Goal: Ask a question

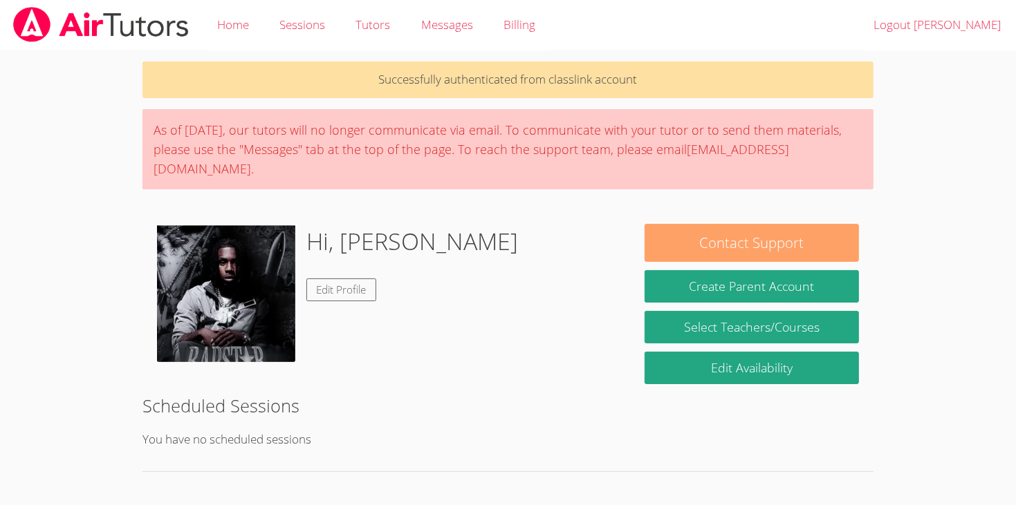
click at [694, 224] on button "Contact Support" at bounding box center [751, 243] width 214 height 38
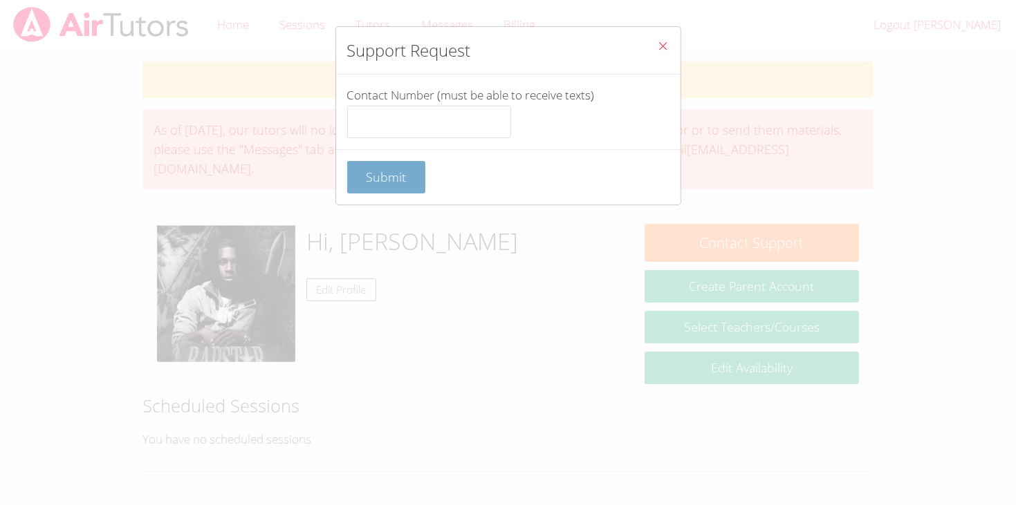
click at [399, 178] on span "Submit" at bounding box center [386, 177] width 40 height 17
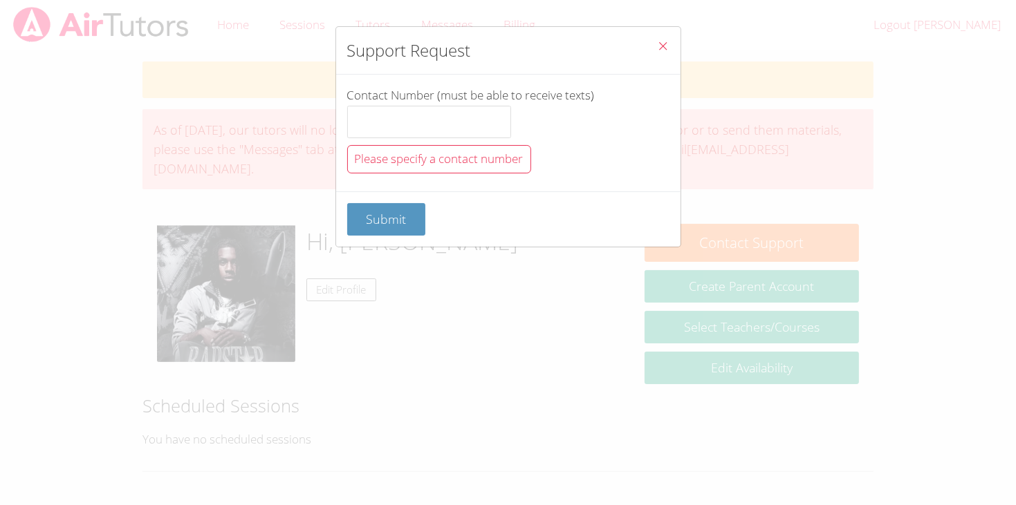
click at [673, 39] on button "Close" at bounding box center [663, 48] width 34 height 42
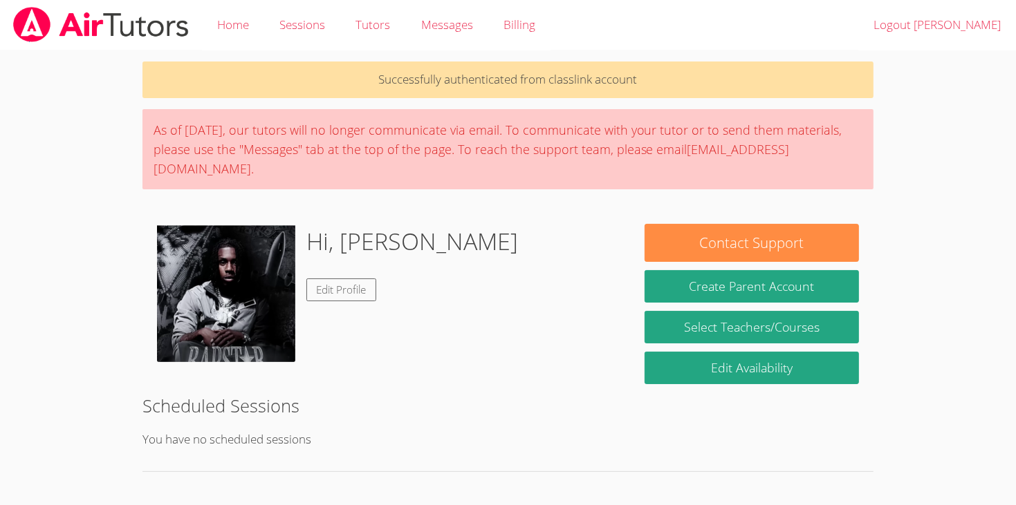
click at [167, 153] on div "As of [DATE], our tutors will no longer communicate via email. To communicate w…" at bounding box center [507, 149] width 731 height 80
click at [283, 23] on link "Sessions" at bounding box center [302, 25] width 76 height 50
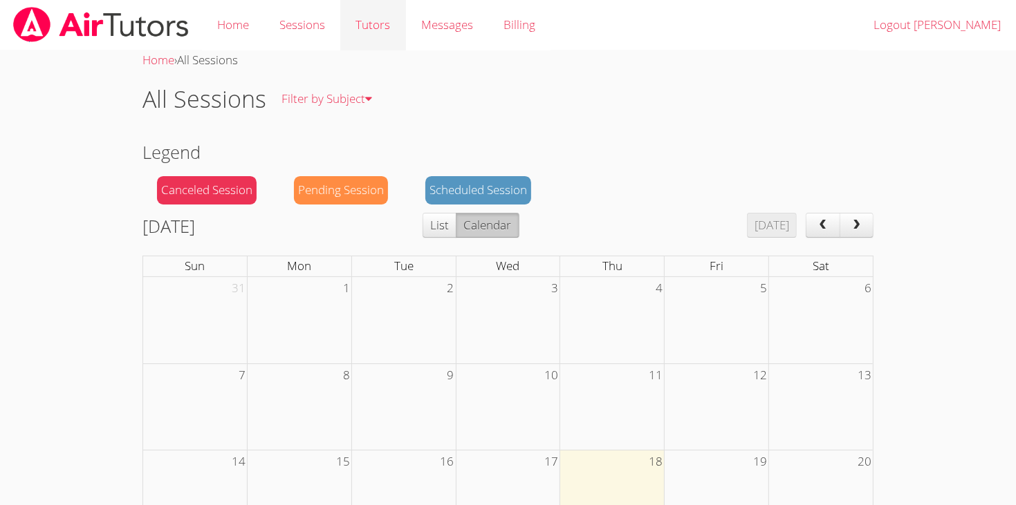
click at [380, 17] on link "Tutors" at bounding box center [372, 25] width 65 height 50
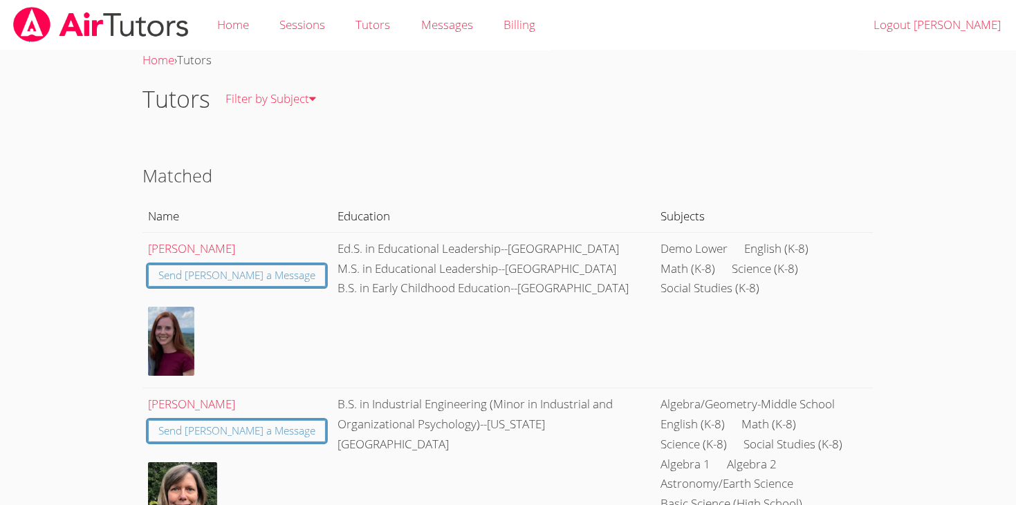
click at [362, 63] on div "Home › Tutors" at bounding box center [507, 60] width 731 height 20
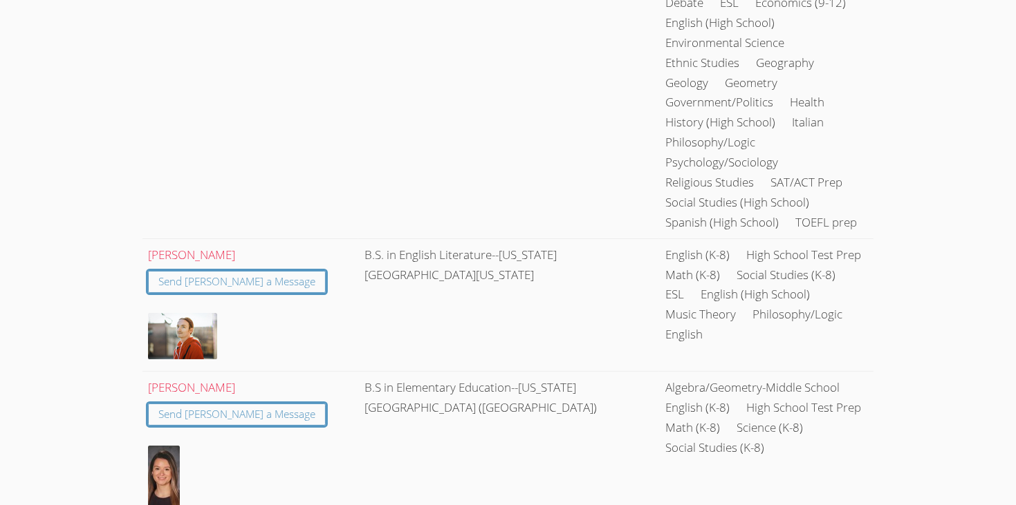
scroll to position [4083, 0]
